Goal: Transaction & Acquisition: Book appointment/travel/reservation

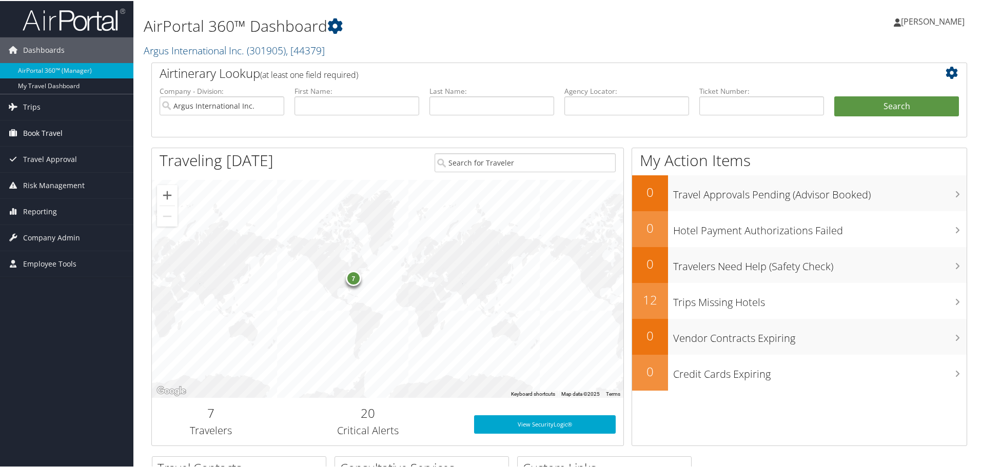
click at [28, 127] on span "Book Travel" at bounding box center [43, 133] width 40 height 26
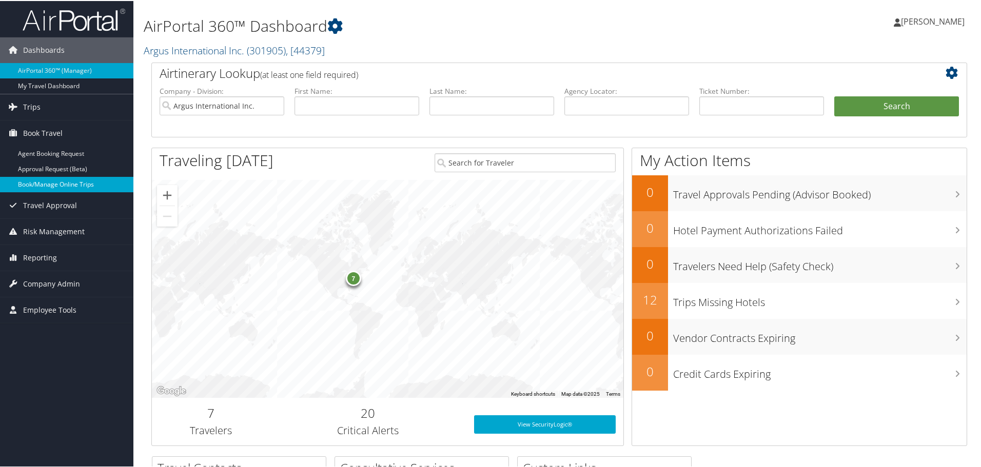
click at [41, 183] on link "Book/Manage Online Trips" at bounding box center [66, 183] width 133 height 15
